Goal: Transaction & Acquisition: Purchase product/service

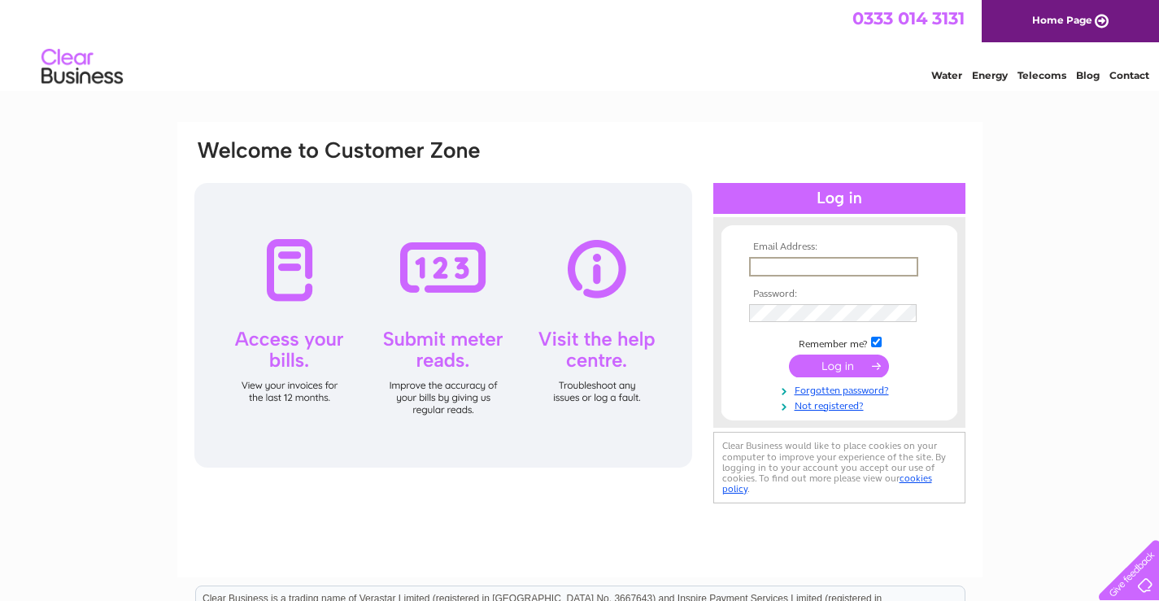
click at [773, 269] on input "text" at bounding box center [833, 267] width 169 height 20
type input "themarlowdaynursery@gmail.com"
click at [840, 361] on input "submit" at bounding box center [839, 364] width 100 height 23
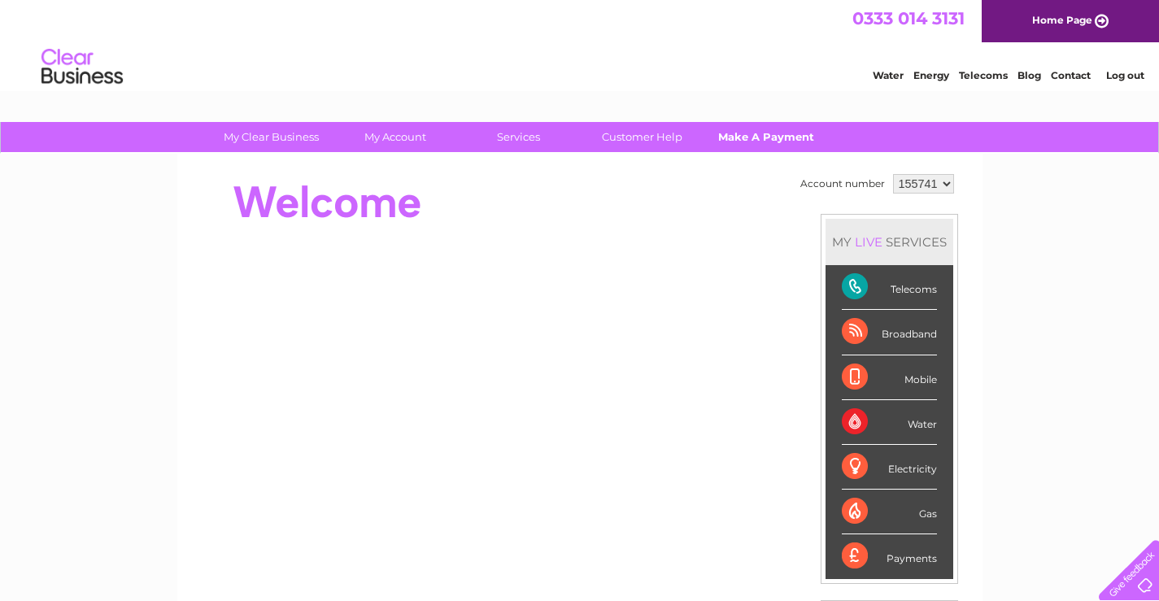
click at [739, 141] on link "Make A Payment" at bounding box center [766, 137] width 134 height 30
click at [749, 137] on link "Make A Payment" at bounding box center [766, 137] width 134 height 30
click at [744, 137] on link "Make A Payment" at bounding box center [766, 137] width 134 height 30
click at [748, 133] on link "Make A Payment" at bounding box center [766, 137] width 134 height 30
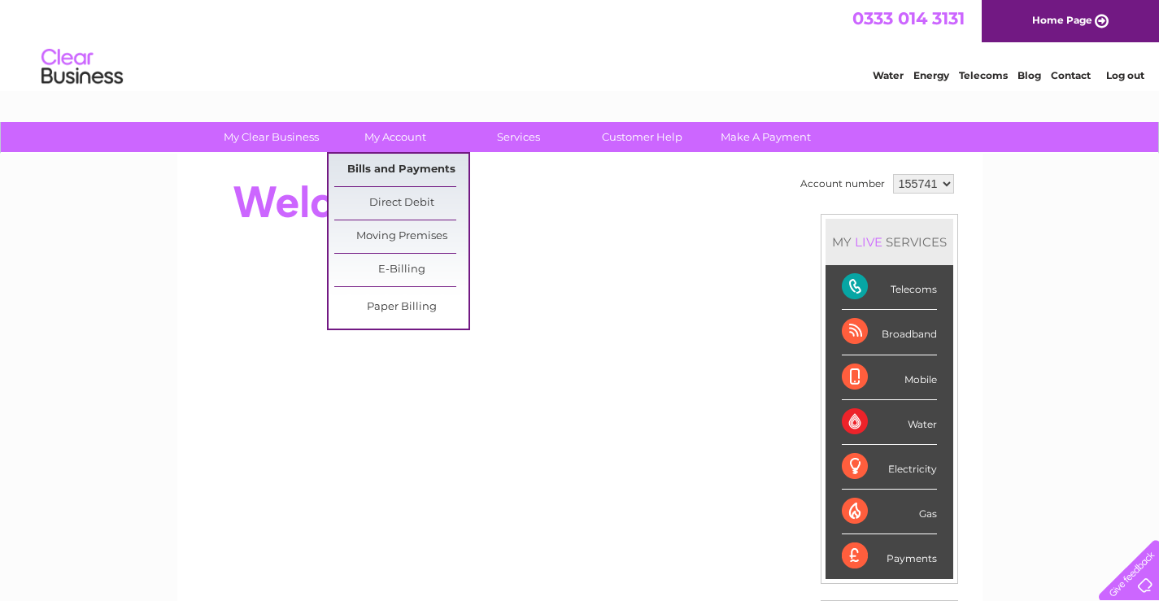
click at [391, 163] on link "Bills and Payments" at bounding box center [401, 170] width 134 height 33
click at [388, 164] on link "Bills and Payments" at bounding box center [401, 170] width 134 height 33
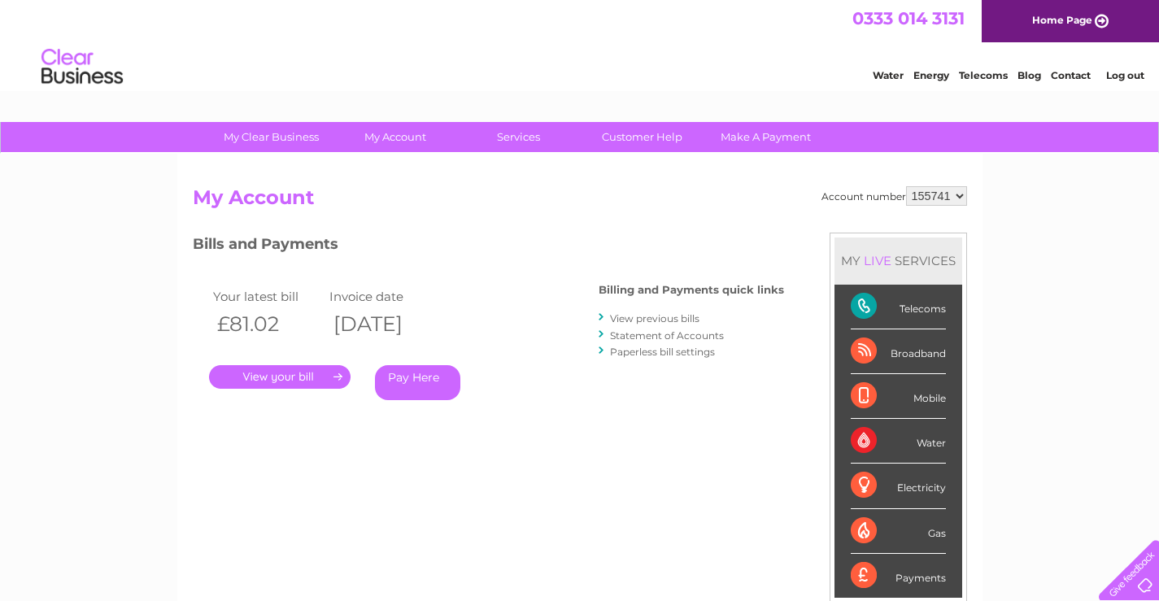
click at [398, 380] on link "Pay Here" at bounding box center [417, 382] width 85 height 35
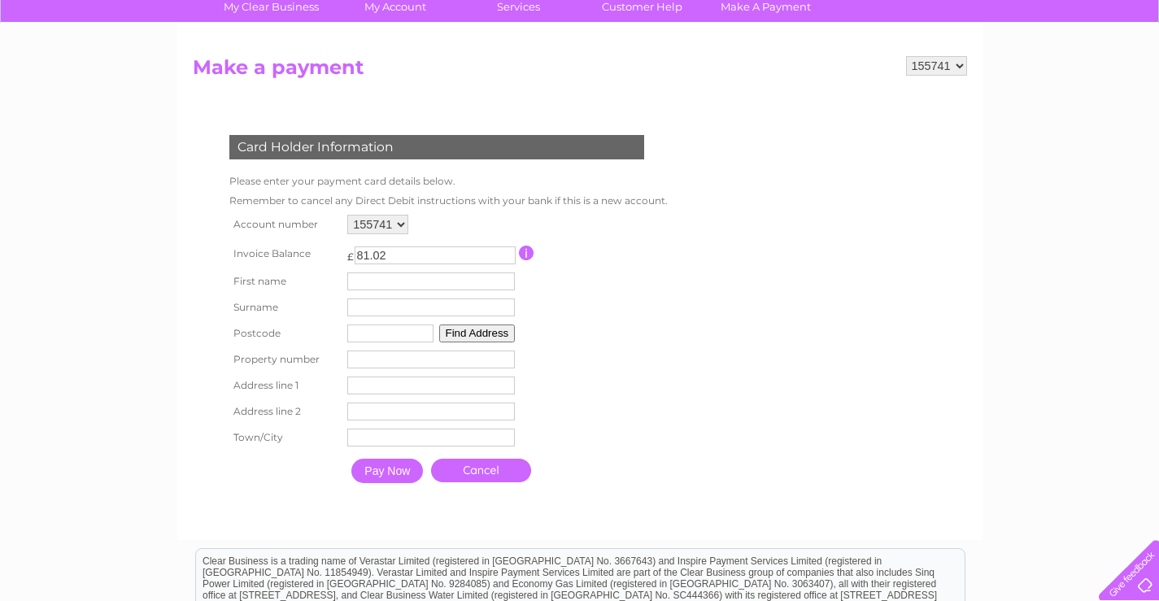
scroll to position [131, 0]
click at [380, 281] on input "text" at bounding box center [431, 281] width 168 height 18
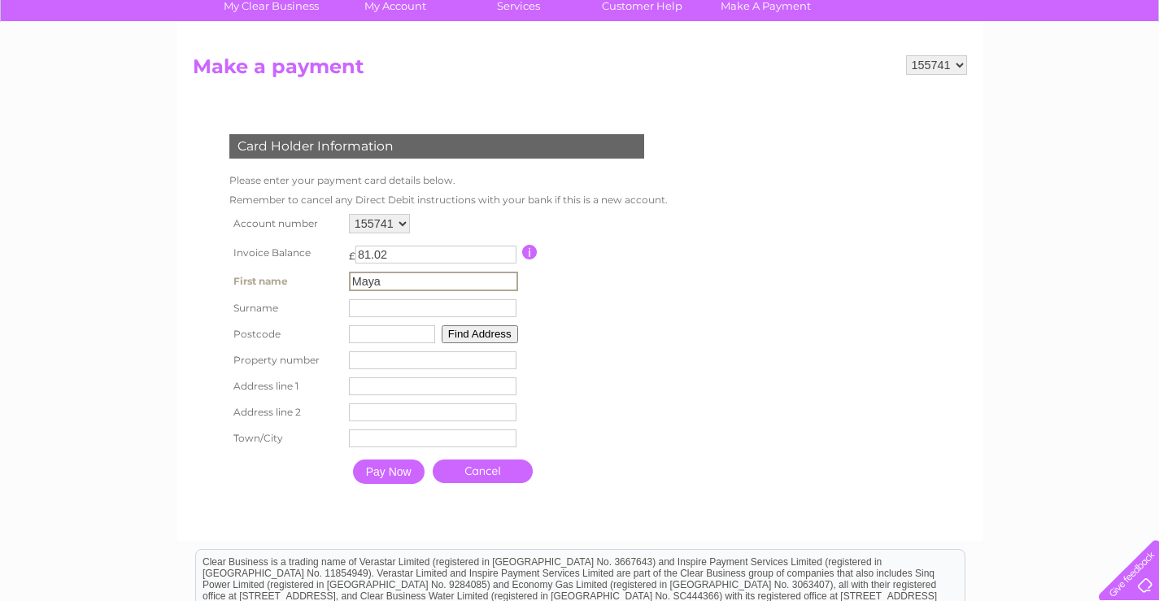
type input "Maya"
click at [358, 305] on input "text" at bounding box center [433, 308] width 168 height 18
type input "Ratnasingham"
click at [106, 416] on div "My Clear Business Login Details My Details My Preferences Link Account My Accou…" at bounding box center [579, 405] width 1159 height 828
click at [363, 337] on input "text" at bounding box center [390, 333] width 86 height 18
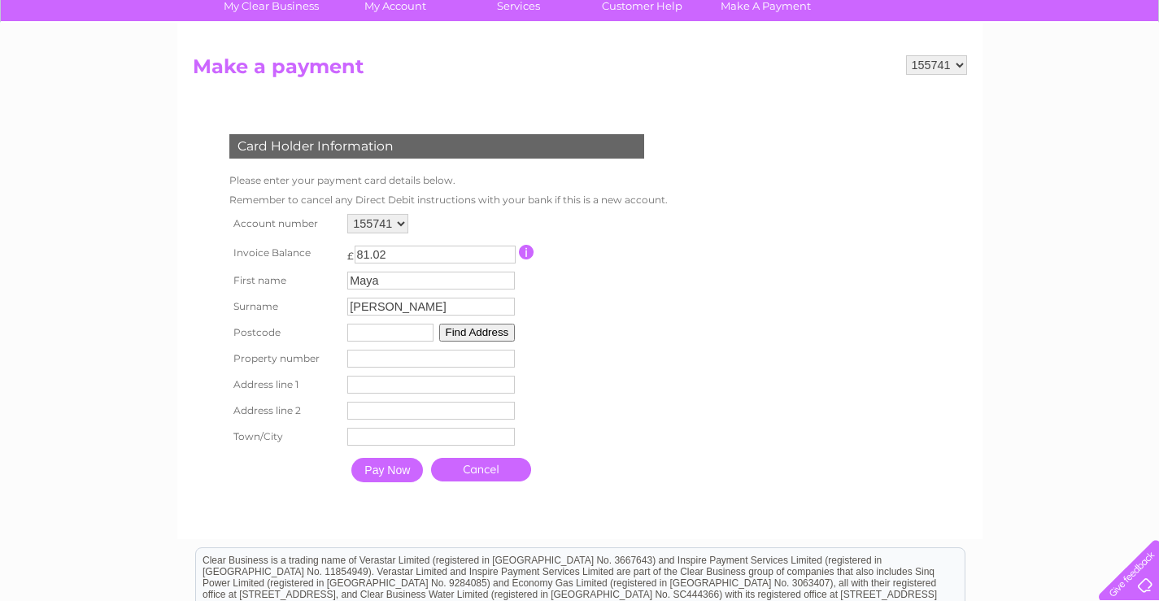
type input "W7 2BW"
type input "2"
type input "2 Cardiff Road"
type input "London"
click at [370, 476] on input "Pay Now" at bounding box center [387, 470] width 72 height 24
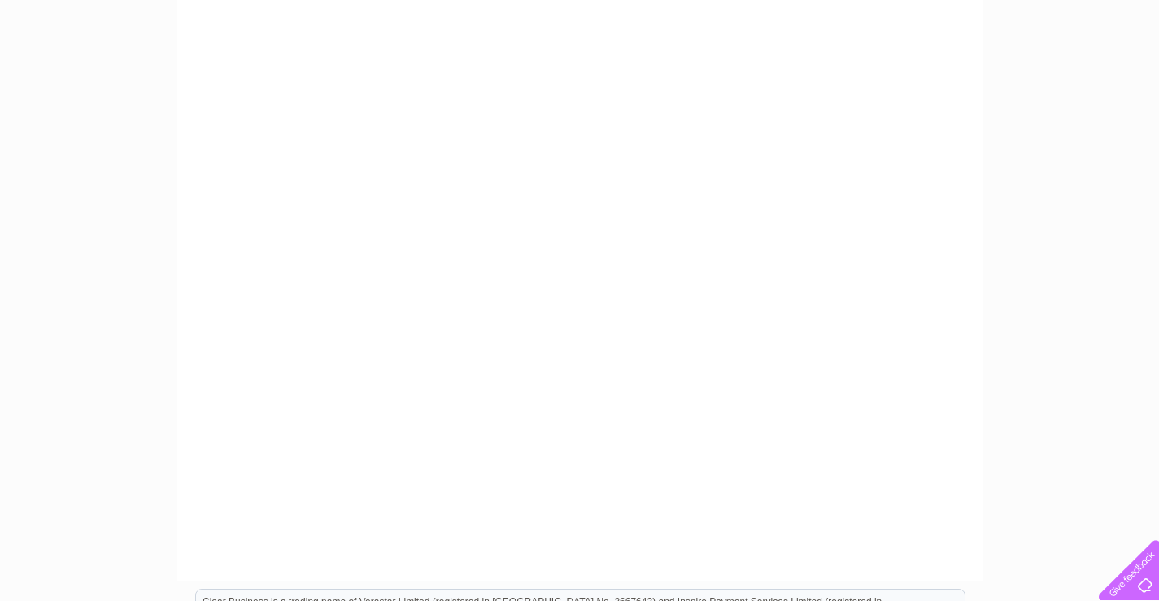
scroll to position [392, 0]
